Goal: Ask a question

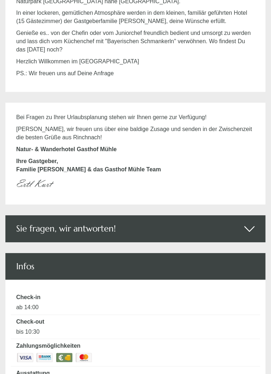
click at [247, 226] on icon at bounding box center [249, 228] width 10 height 12
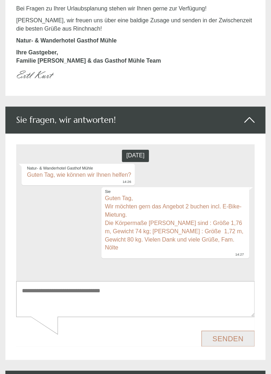
scroll to position [1773, 0]
click at [232, 339] on button "Senden" at bounding box center [227, 338] width 53 height 16
click at [225, 339] on button "Senden" at bounding box center [227, 338] width 53 height 16
click at [232, 338] on button "Senden" at bounding box center [227, 338] width 53 height 16
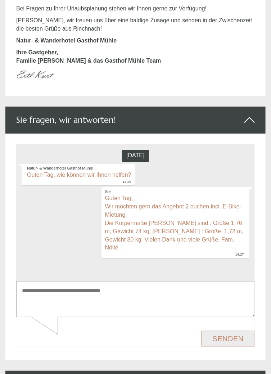
click at [159, 341] on div "Senden" at bounding box center [135, 335] width 239 height 21
click at [234, 337] on button "Senden" at bounding box center [227, 338] width 53 height 16
